Goal: Task Accomplishment & Management: Manage account settings

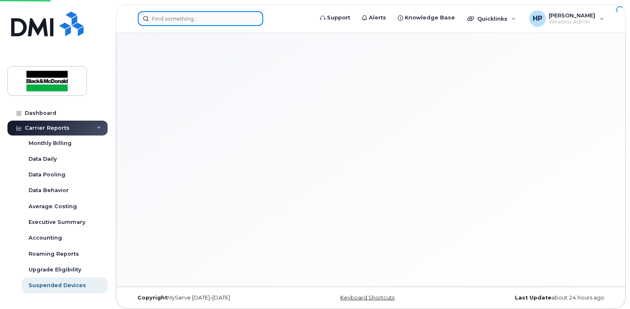
click at [159, 11] on input at bounding box center [200, 18] width 125 height 15
click at [161, 19] on input at bounding box center [200, 18] width 125 height 15
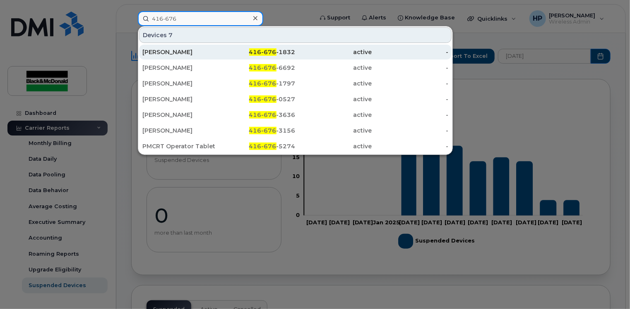
type input "416-676"
click at [225, 59] on div "416-676 -1832" at bounding box center [257, 52] width 77 height 15
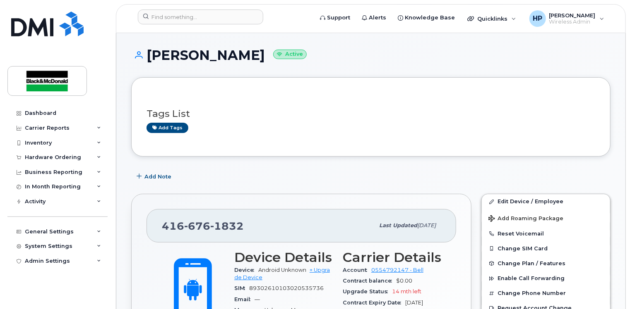
scroll to position [124, 0]
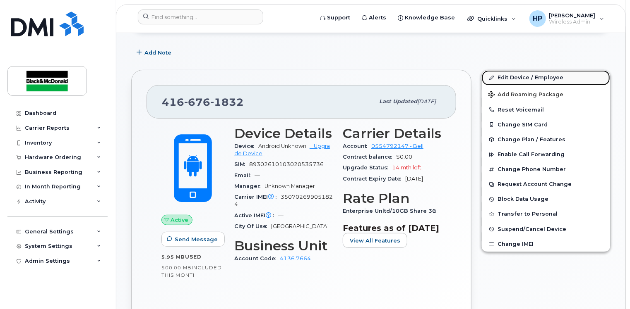
click at [505, 74] on link "Edit Device / Employee" at bounding box center [546, 77] width 128 height 15
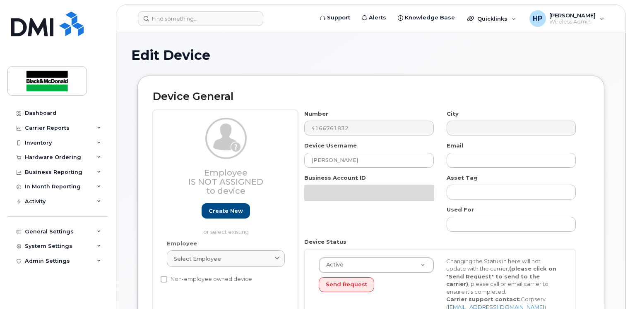
select select "33960187"
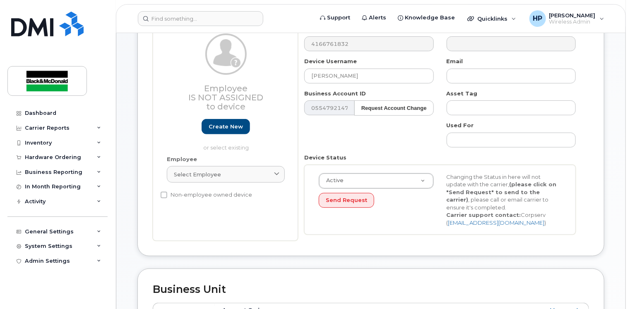
scroll to position [41, 0]
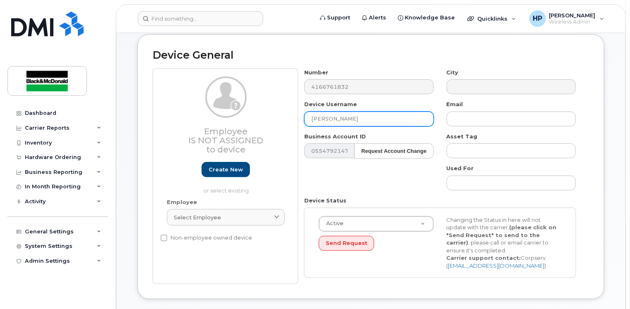
drag, startPoint x: 372, startPoint y: 118, endPoint x: 258, endPoint y: 117, distance: 113.4
click at [258, 117] on div "Employee Is not assigned to device Create new or select existing Employee Selec…" at bounding box center [371, 177] width 436 height 216
click at [321, 123] on input "text" at bounding box center [368, 119] width 129 height 15
paste input "Niall Higginson"
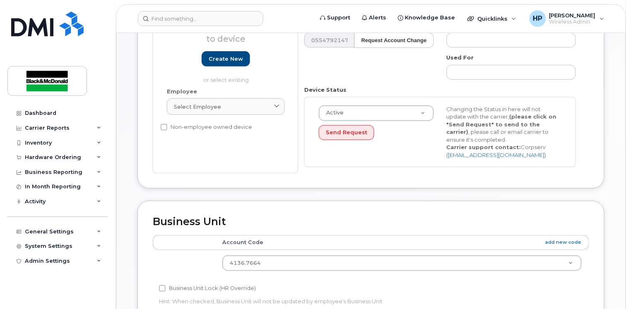
scroll to position [166, 0]
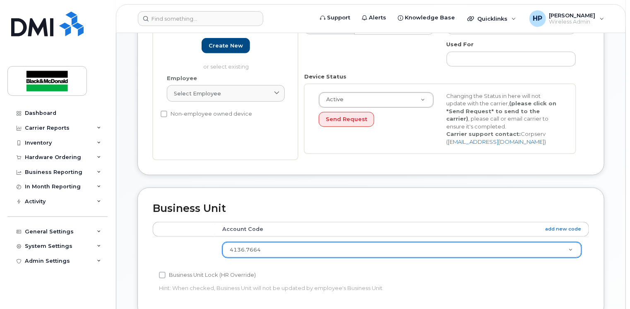
type input "Niall Higginson"
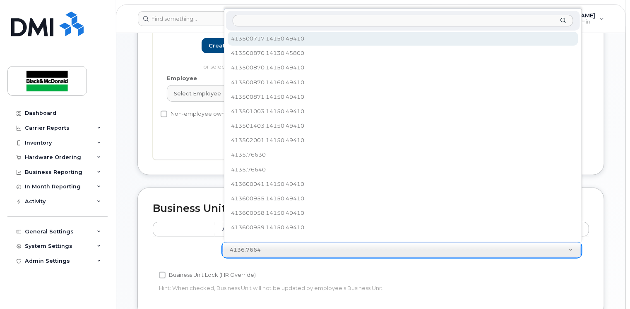
scroll to position [72, 0]
click at [261, 21] on input "text" at bounding box center [403, 21] width 341 height 12
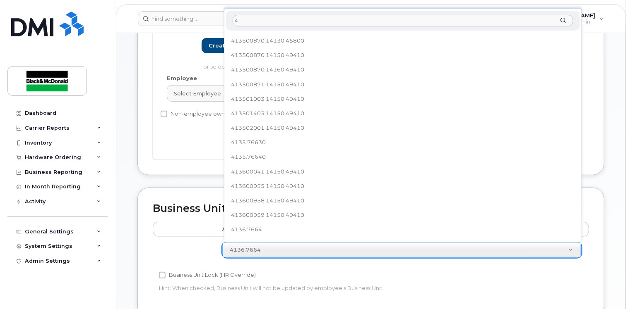
scroll to position [0, 0]
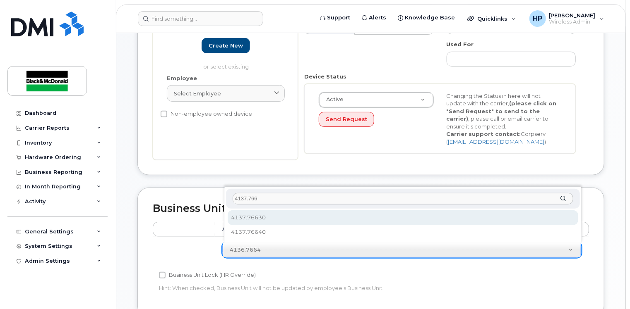
type input "4137.766"
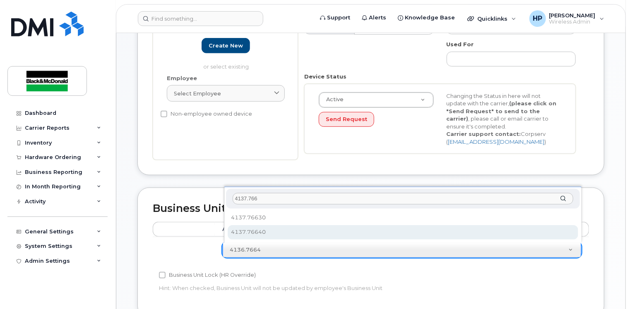
select select "35238446"
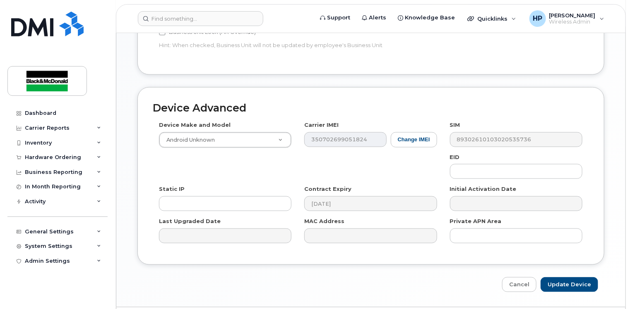
scroll to position [432, 0]
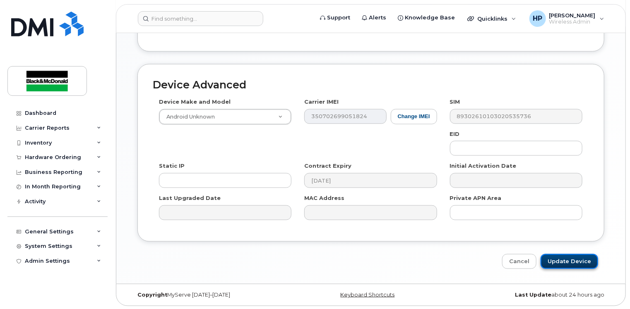
drag, startPoint x: 561, startPoint y: 262, endPoint x: 557, endPoint y: 261, distance: 4.2
click at [559, 261] on input "Update Device" at bounding box center [569, 261] width 58 height 15
type input "Saving..."
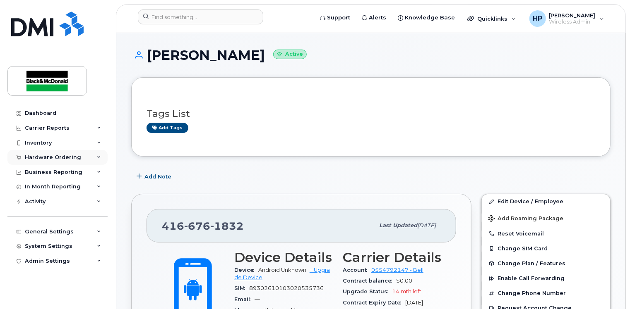
click at [89, 156] on div "Hardware Ordering" at bounding box center [57, 157] width 100 height 15
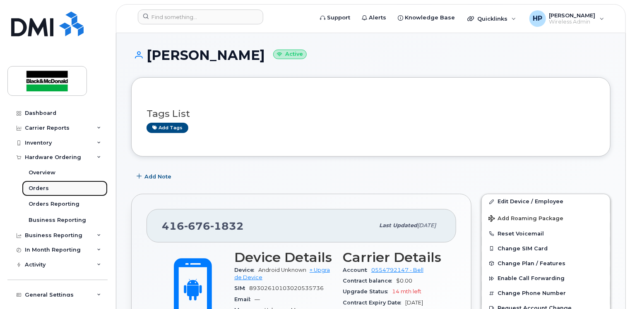
click at [47, 186] on div "Orders" at bounding box center [39, 188] width 20 height 7
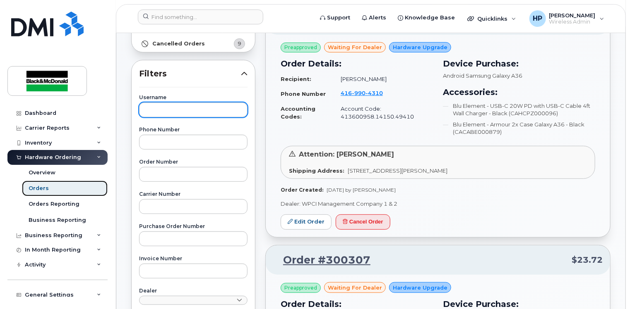
scroll to position [207, 0]
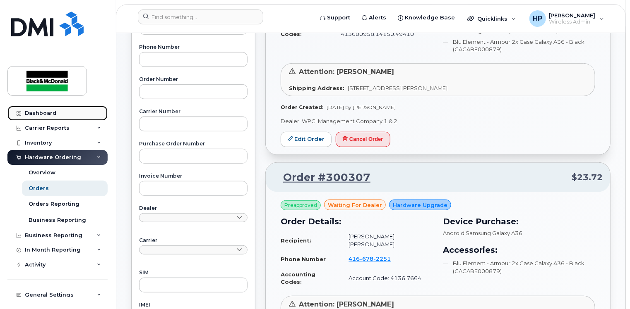
click at [46, 109] on link "Dashboard" at bounding box center [57, 113] width 100 height 15
click at [46, 113] on div "Dashboard" at bounding box center [40, 113] width 31 height 7
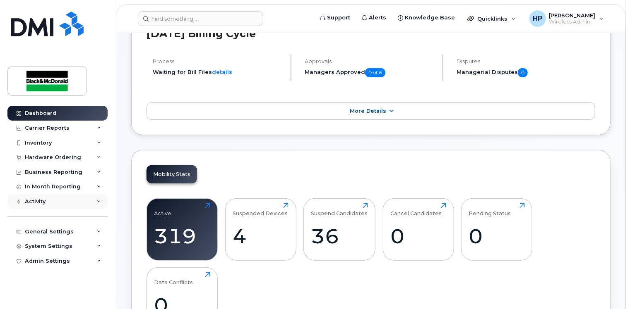
scroll to position [124, 0]
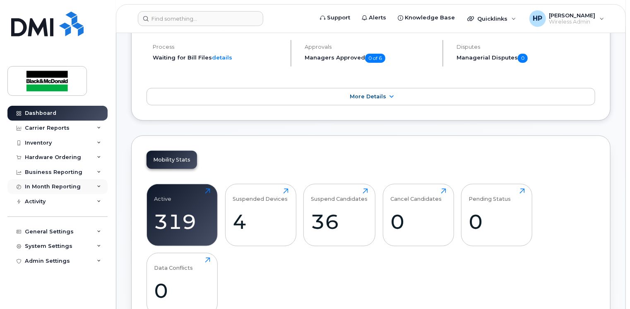
click at [96, 189] on div "In Month Reporting" at bounding box center [57, 187] width 100 height 15
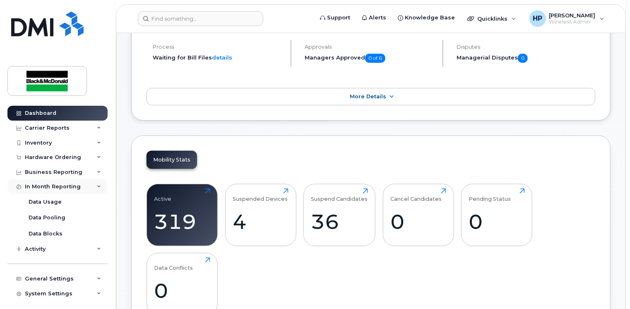
click at [97, 189] on icon at bounding box center [99, 187] width 4 height 4
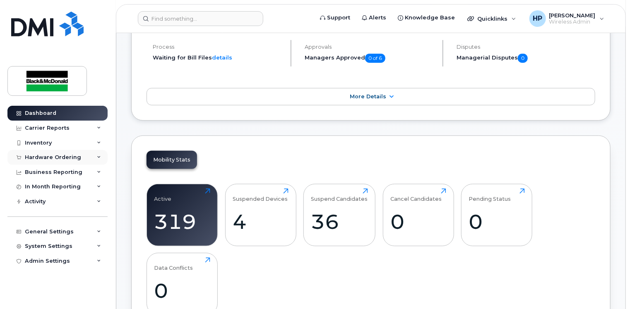
click at [94, 154] on div "Hardware Ordering" at bounding box center [57, 157] width 100 height 15
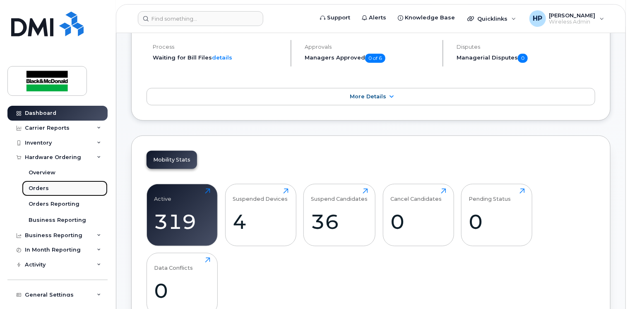
click at [54, 187] on link "Orders" at bounding box center [65, 189] width 86 height 16
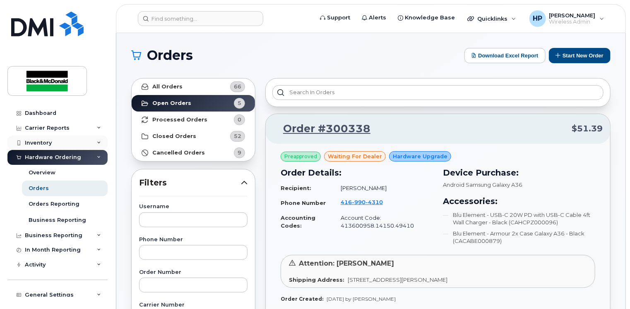
click at [45, 138] on div "Inventory" at bounding box center [57, 143] width 100 height 15
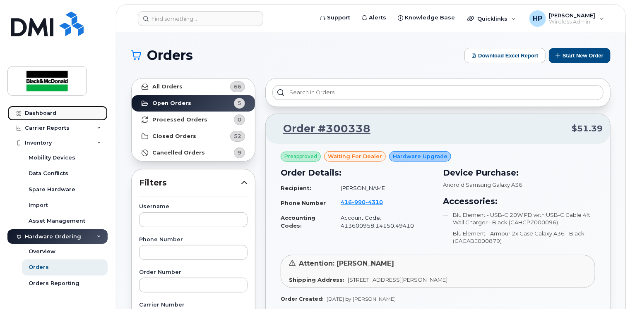
click at [58, 110] on link "Dashboard" at bounding box center [57, 113] width 100 height 15
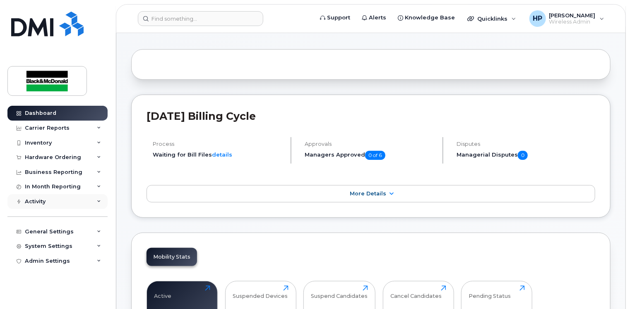
scroll to position [41, 0]
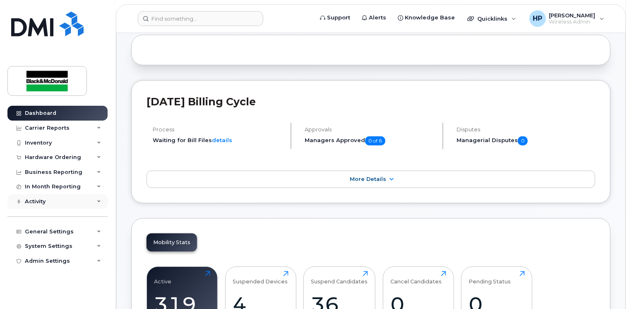
click at [93, 205] on div "Activity" at bounding box center [57, 201] width 100 height 15
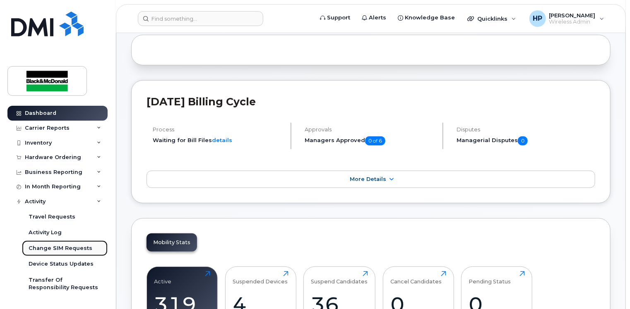
click at [68, 251] on div "Change SIM Requests" at bounding box center [61, 248] width 64 height 7
